Goal: Navigation & Orientation: Go to known website

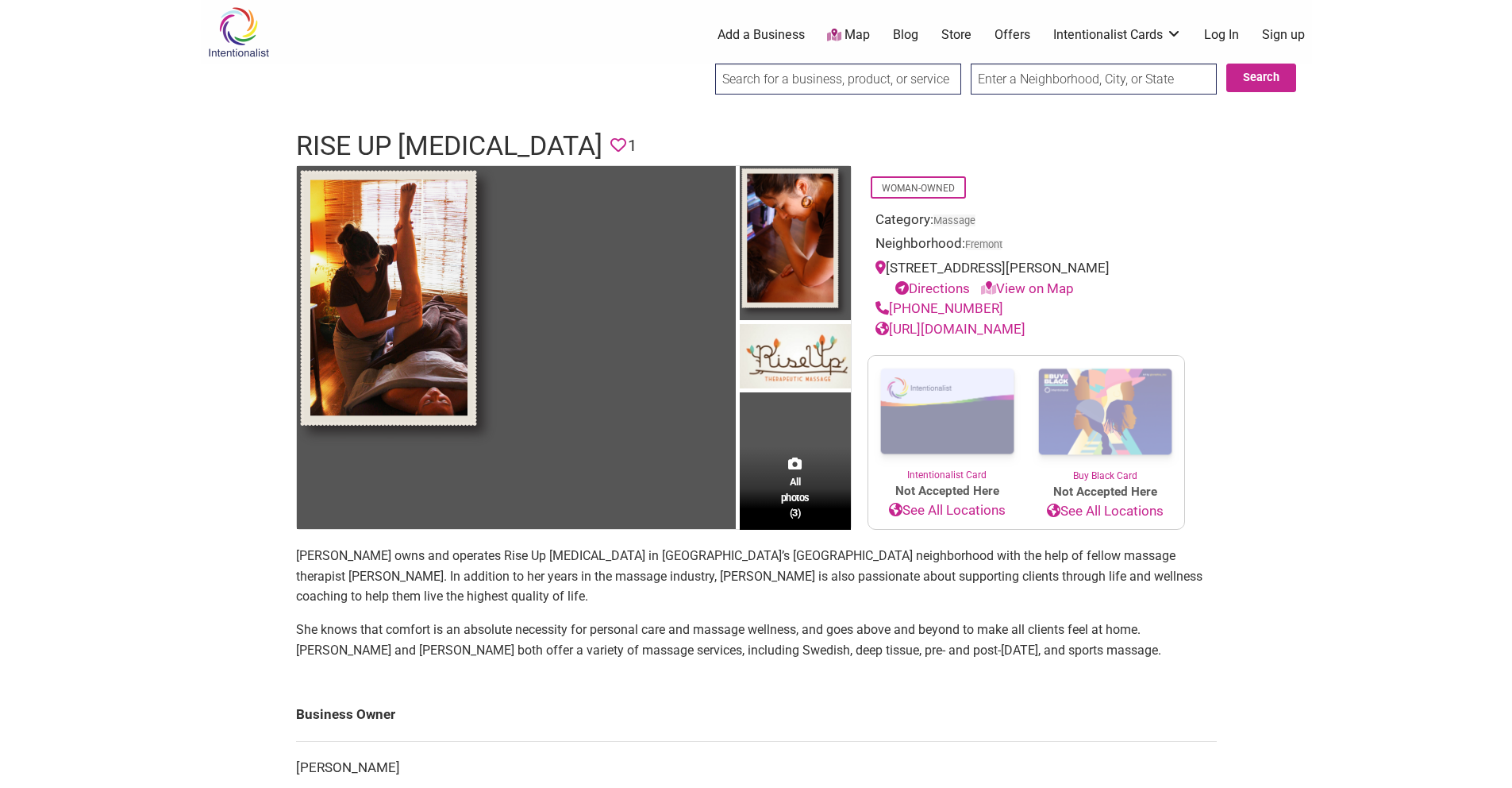
click at [964, 32] on link "Store" at bounding box center [957, 35] width 31 height 18
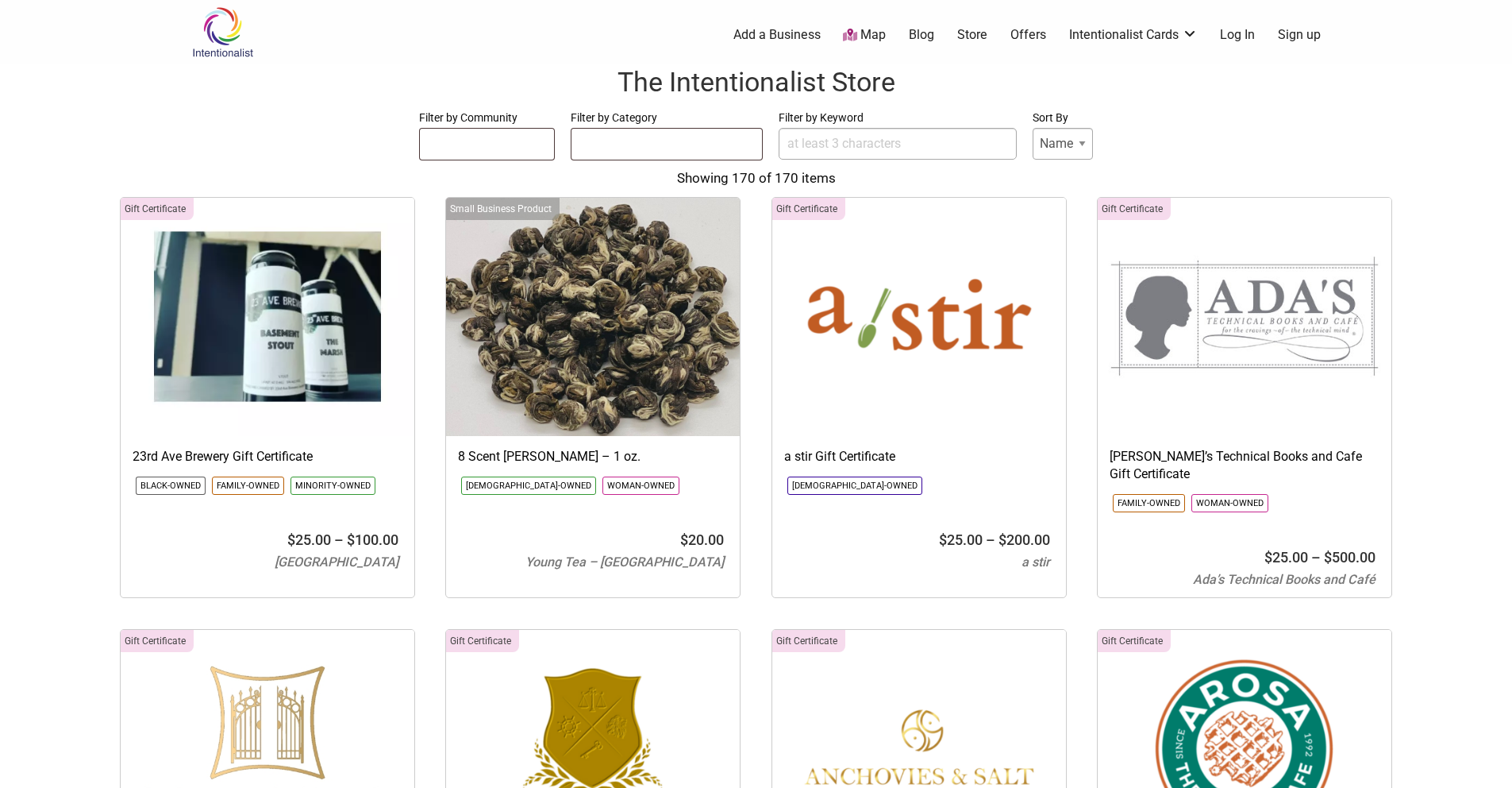
select select
click at [1035, 34] on link "Offers" at bounding box center [1028, 35] width 35 height 18
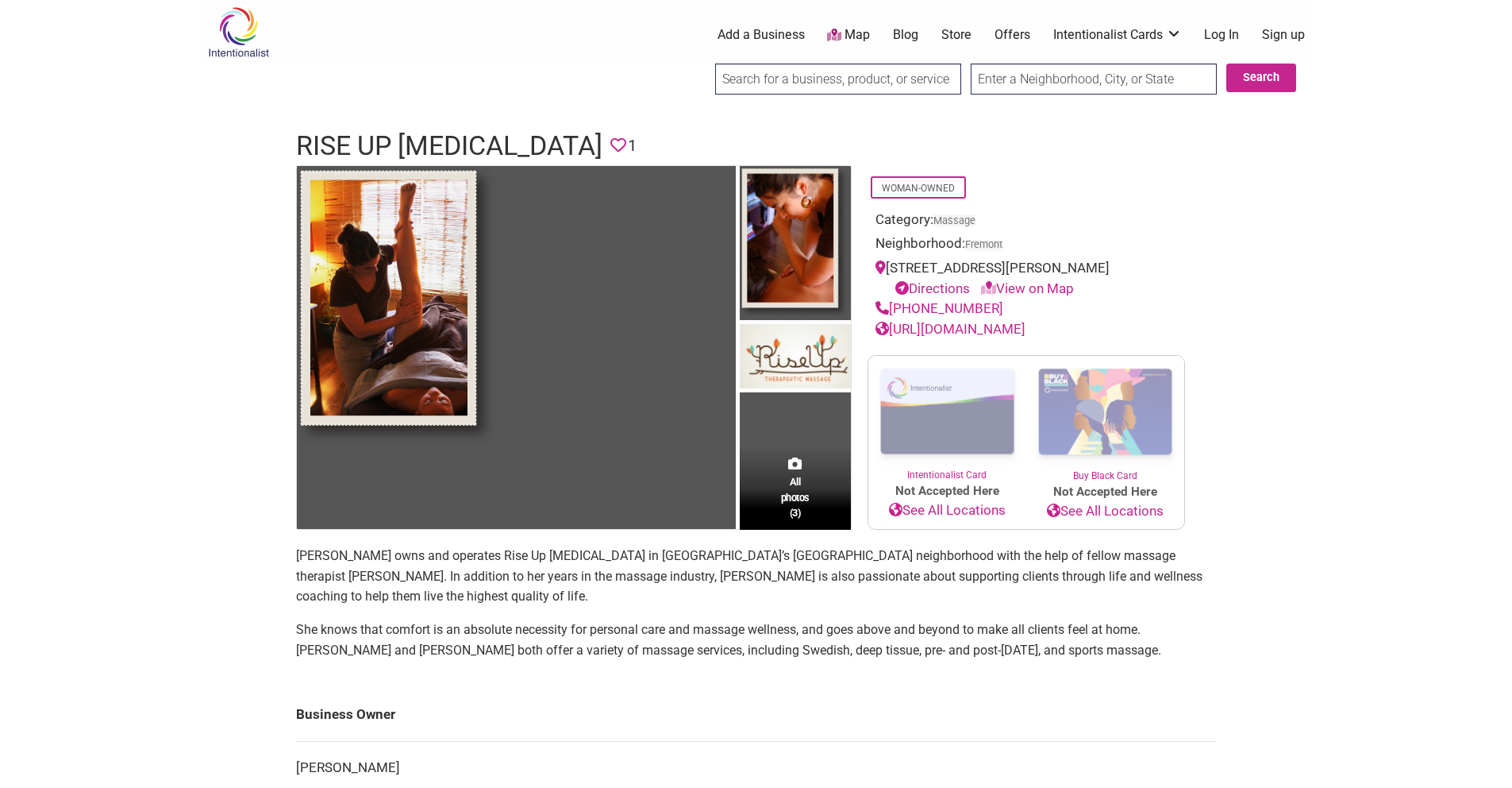
click at [951, 330] on link "https://riseupmassage.com/new/" at bounding box center [950, 329] width 150 height 16
